Goal: Browse casually: Explore the website without a specific task or goal

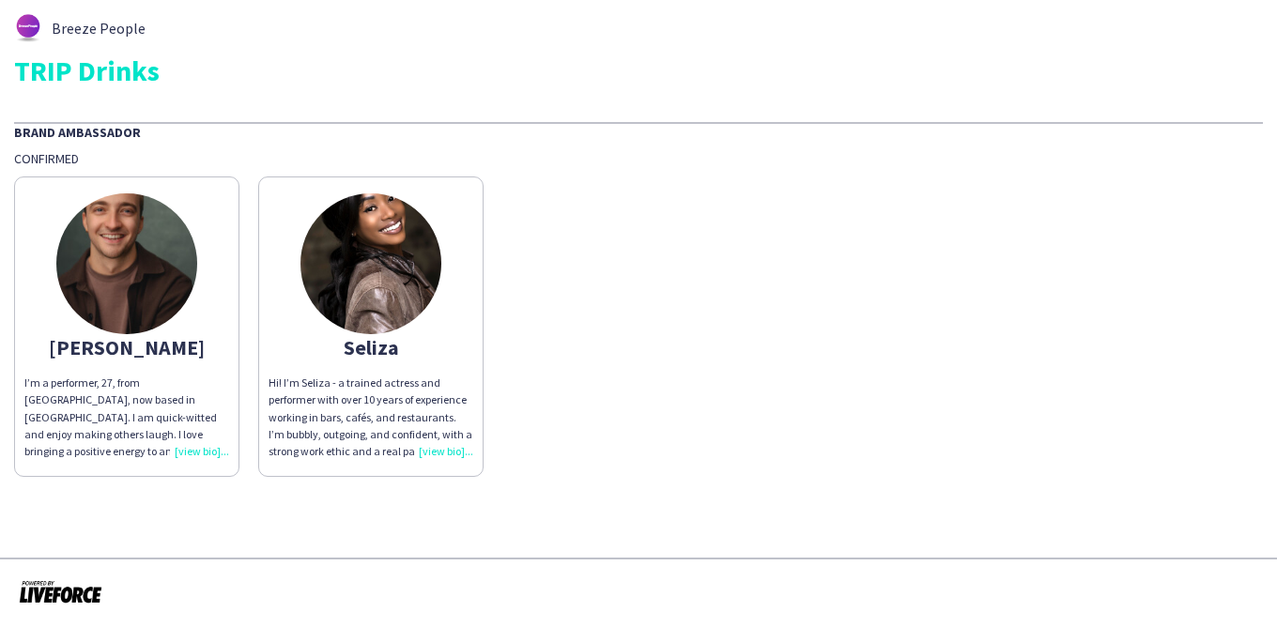
click at [137, 258] on img at bounding box center [126, 263] width 141 height 141
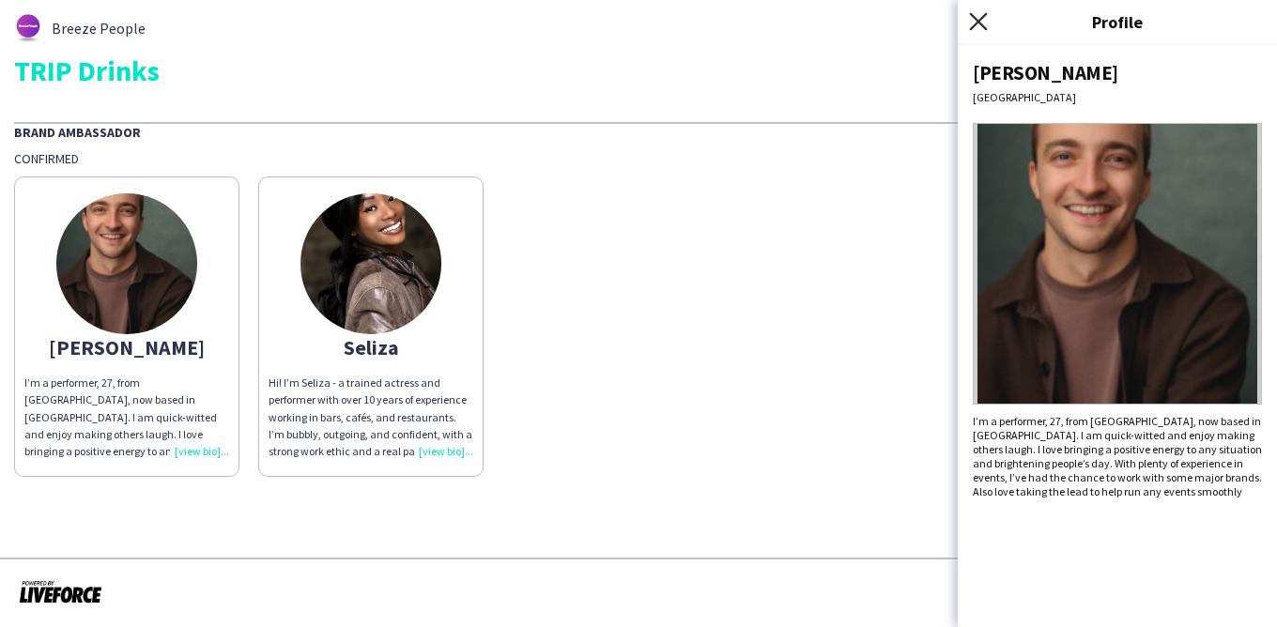
click at [981, 15] on icon "Close pop-in" at bounding box center [978, 21] width 18 height 18
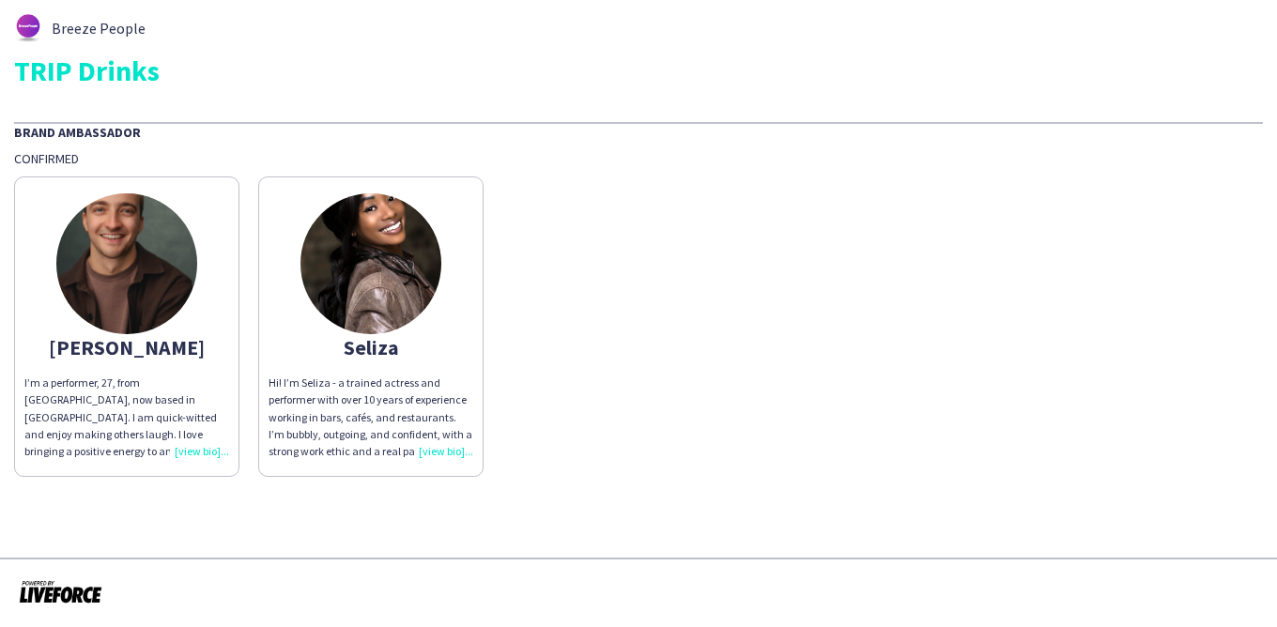
click at [396, 263] on img at bounding box center [371, 263] width 141 height 141
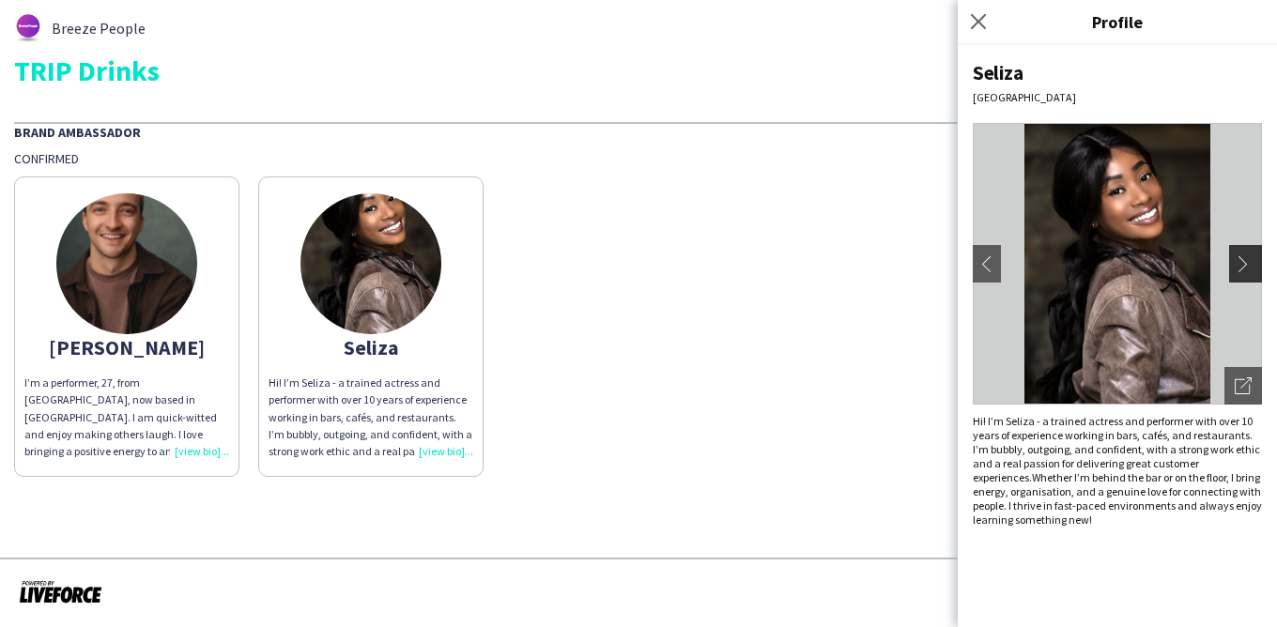
click at [1249, 266] on app-icon "chevron-right" at bounding box center [1248, 263] width 26 height 17
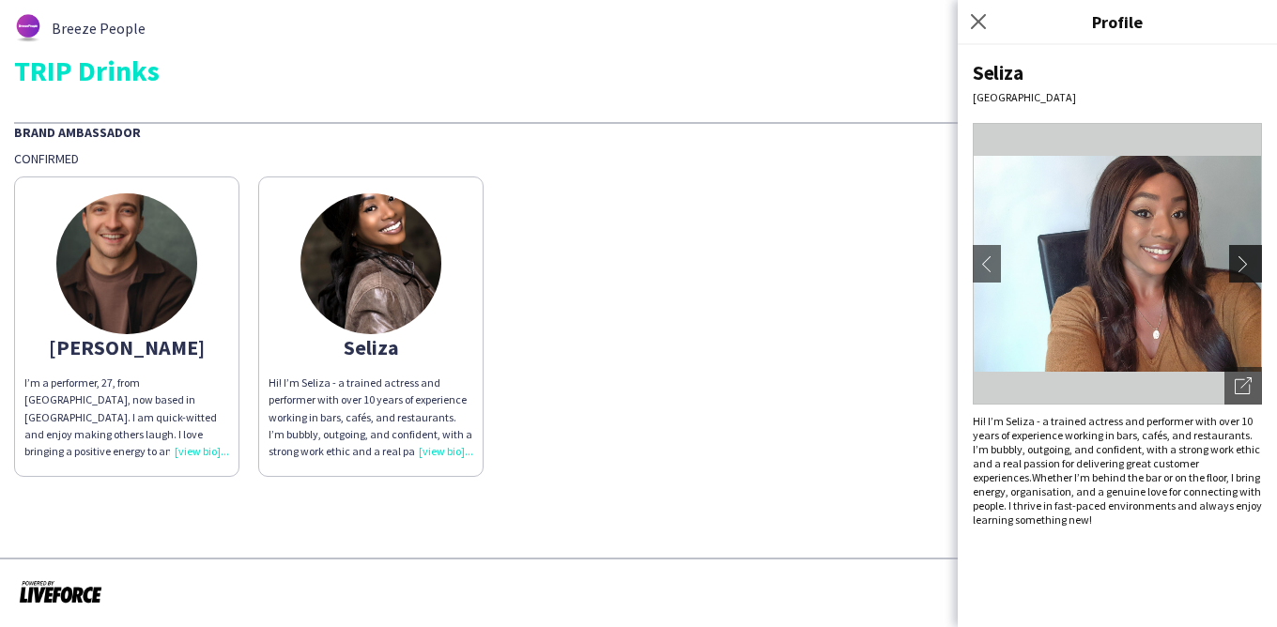
click at [1249, 266] on app-icon "chevron-right" at bounding box center [1248, 263] width 26 height 17
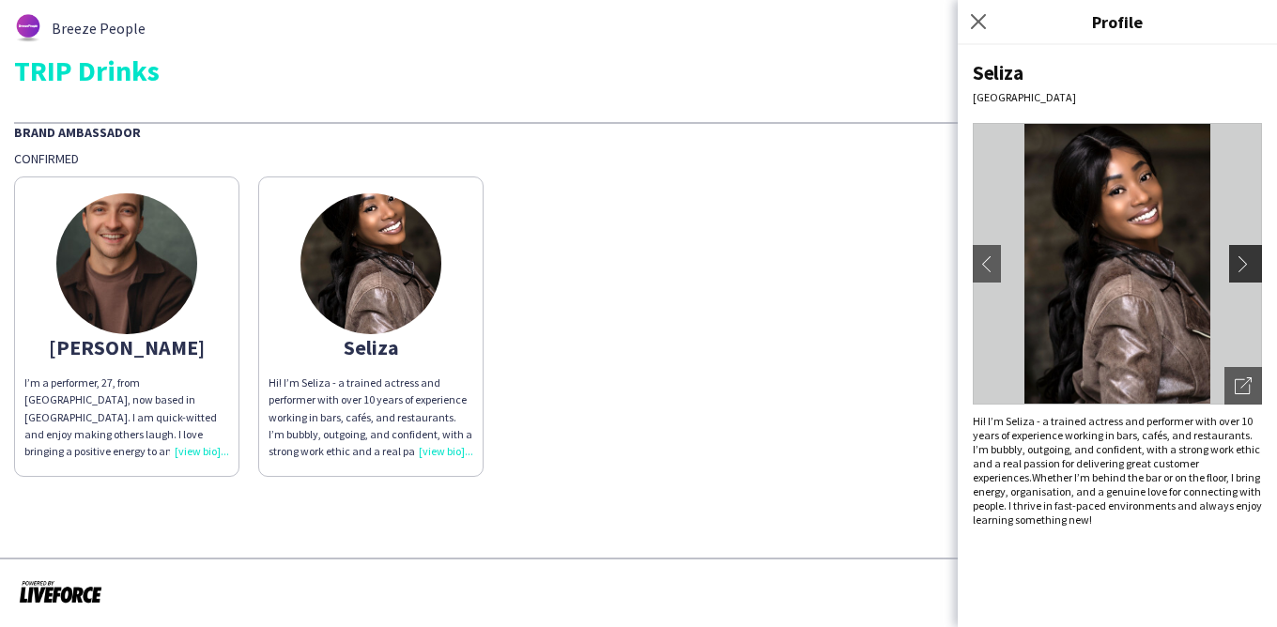
click at [1249, 266] on app-icon "chevron-right" at bounding box center [1248, 263] width 26 height 17
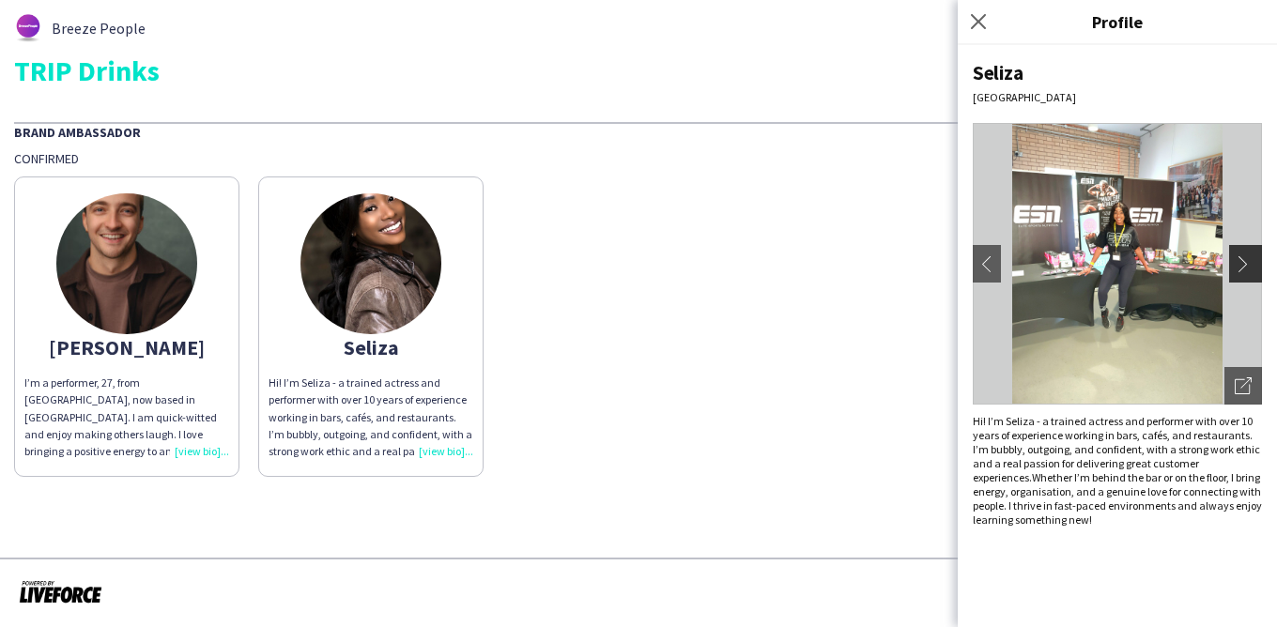
click at [1249, 266] on app-icon "chevron-right" at bounding box center [1248, 263] width 26 height 17
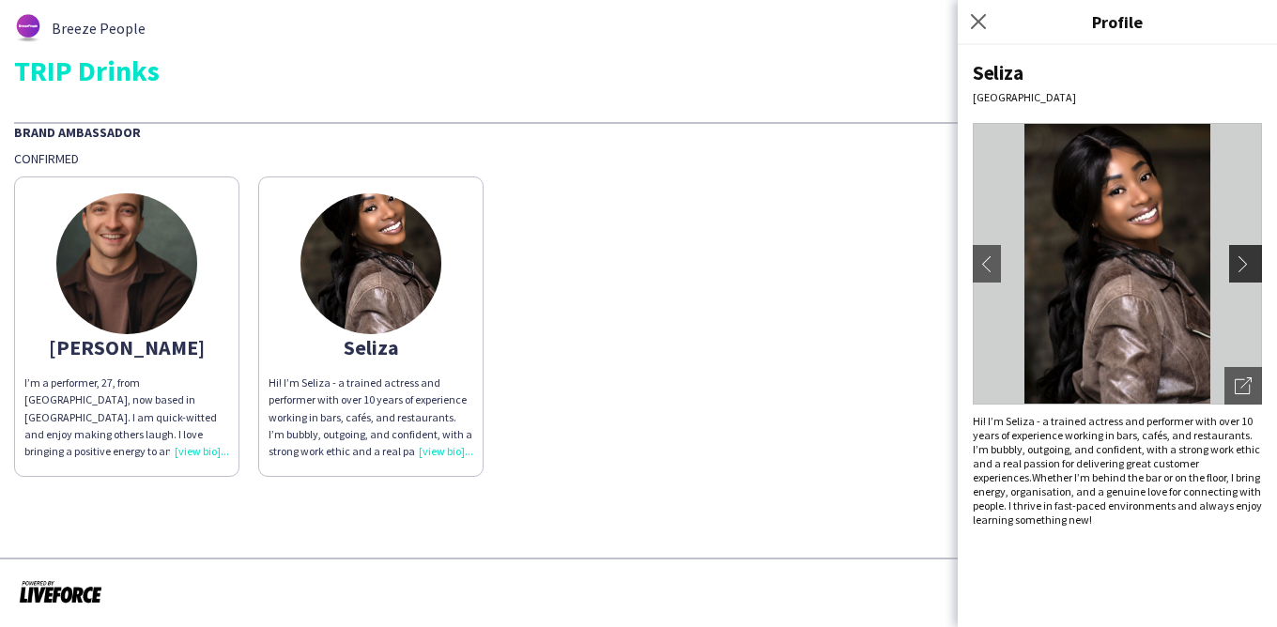
click at [1249, 266] on app-icon "chevron-right" at bounding box center [1248, 263] width 26 height 17
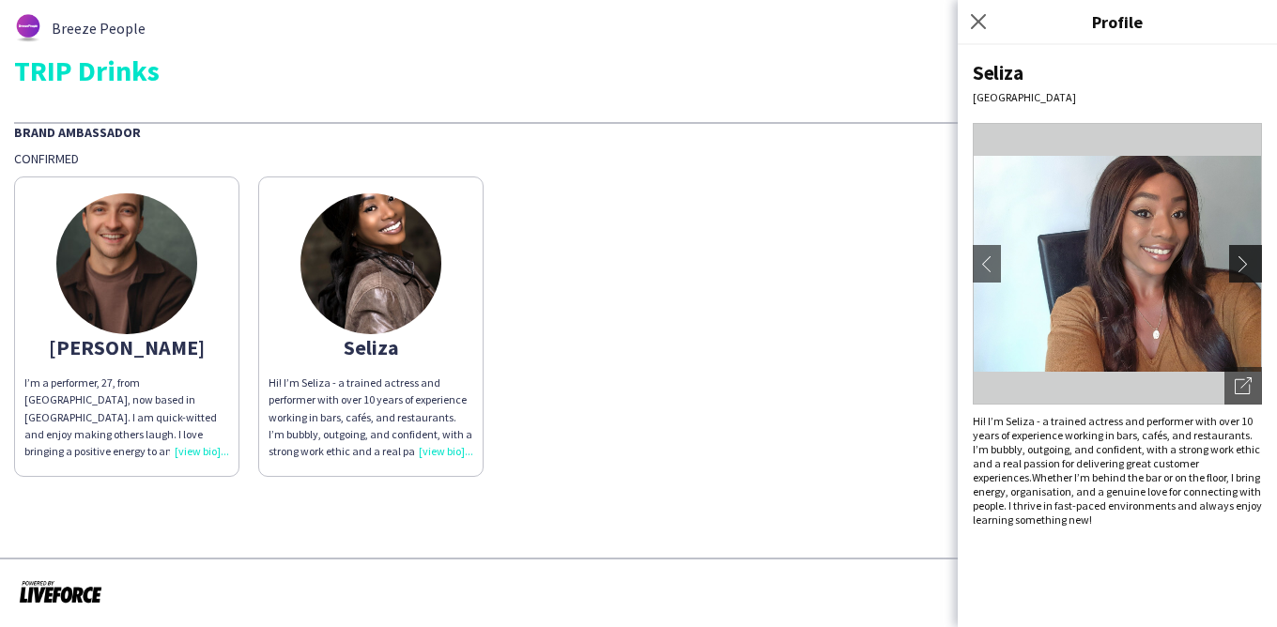
click at [1249, 266] on app-icon "chevron-right" at bounding box center [1248, 263] width 26 height 17
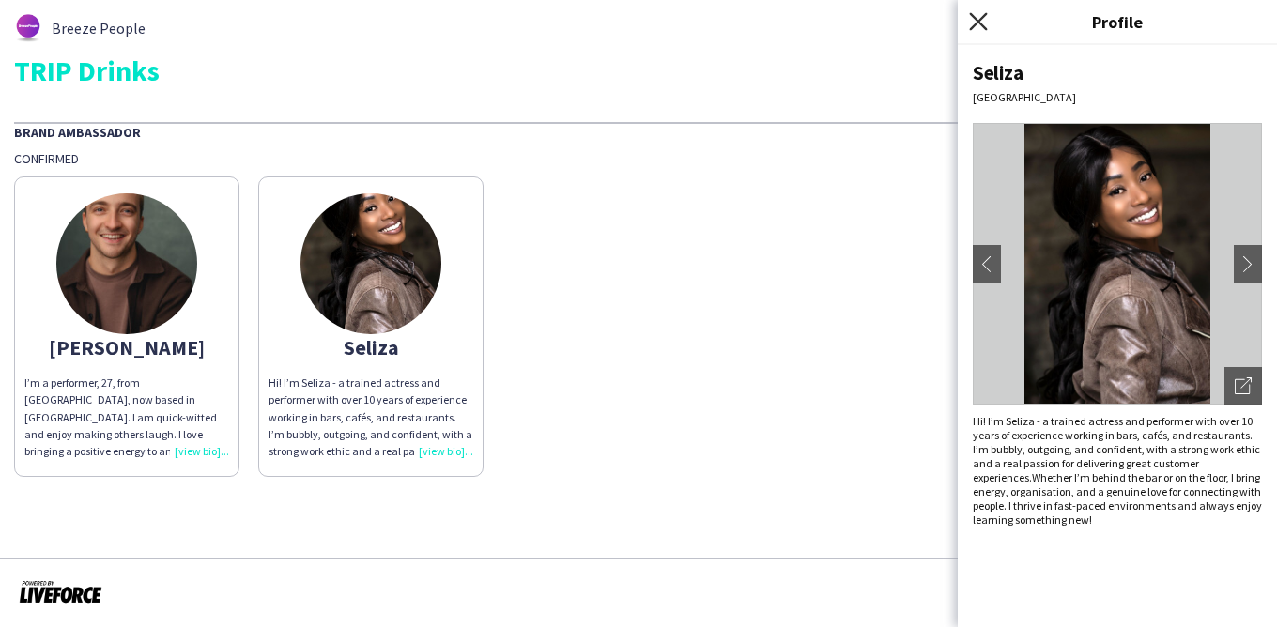
click at [980, 28] on icon "Close pop-in" at bounding box center [978, 21] width 18 height 18
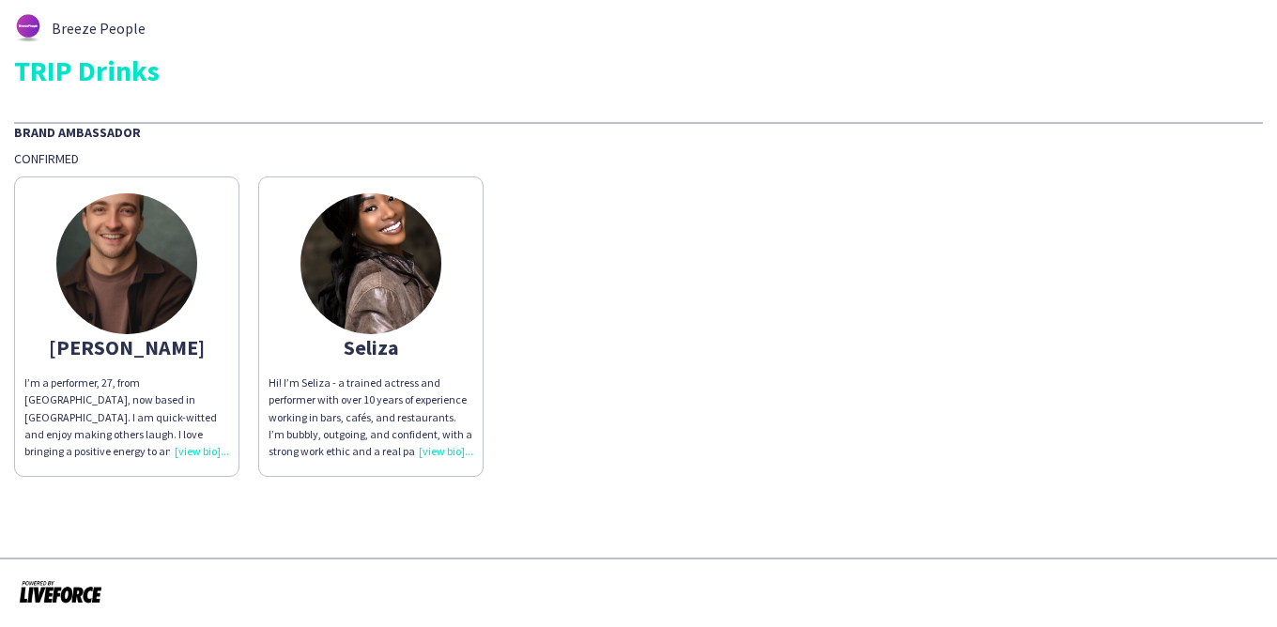
click at [101, 286] on img at bounding box center [126, 263] width 141 height 141
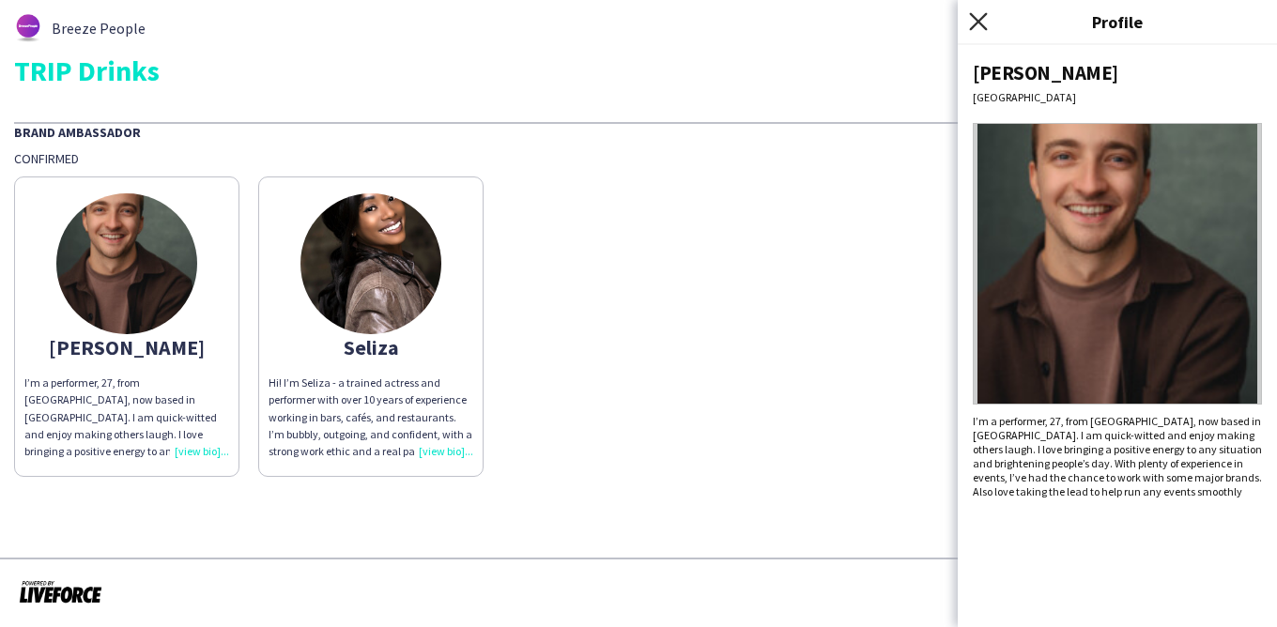
click at [974, 18] on icon at bounding box center [978, 21] width 18 height 18
